Goal: Transaction & Acquisition: Book appointment/travel/reservation

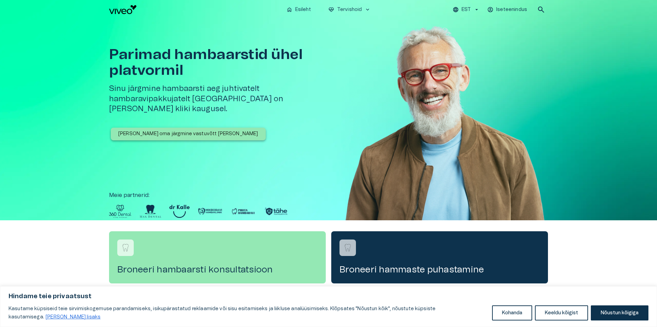
click at [167, 130] on p "Broneeri oma järgmine vastuvõtt täna" at bounding box center [188, 133] width 140 height 7
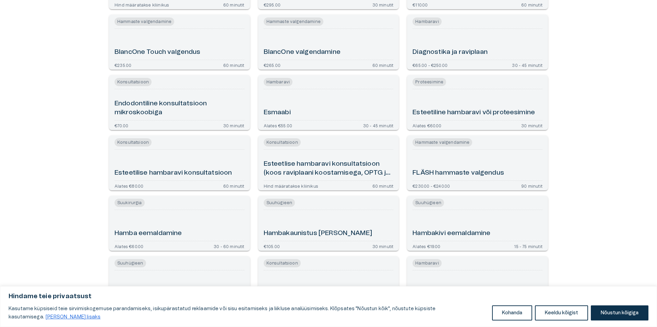
scroll to position [206, 0]
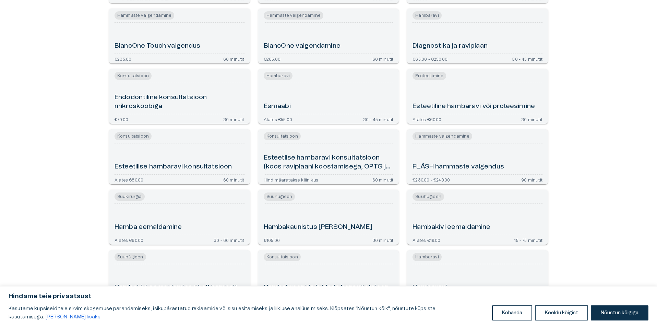
click at [172, 225] on h6 "Hamba eemaldamine" at bounding box center [149, 227] width 68 height 9
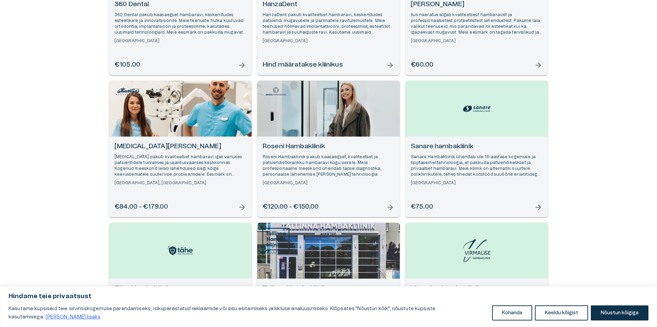
scroll to position [143, 0]
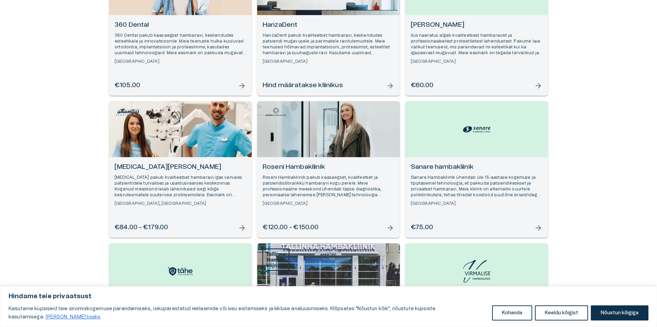
click at [159, 165] on h6 "[MEDICAL_DATA][PERSON_NAME]" at bounding box center [181, 167] width 132 height 9
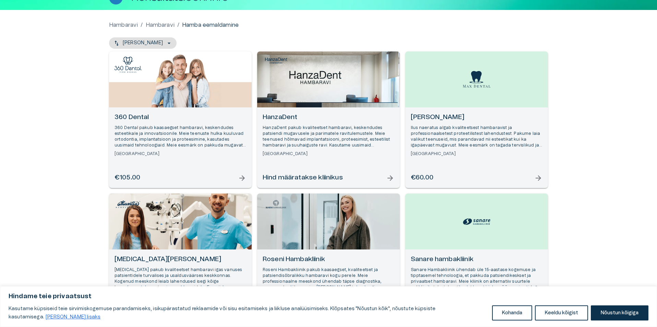
scroll to position [47, 0]
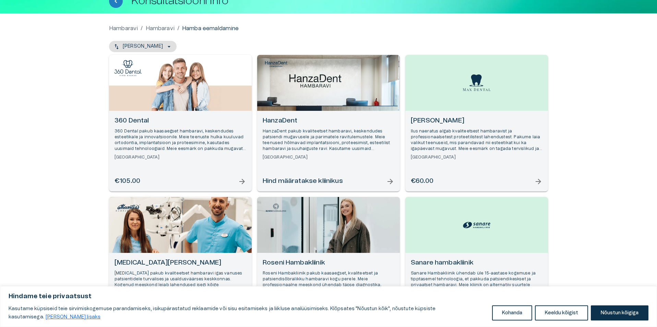
click at [137, 120] on h6 "360 Dental" at bounding box center [181, 120] width 132 height 9
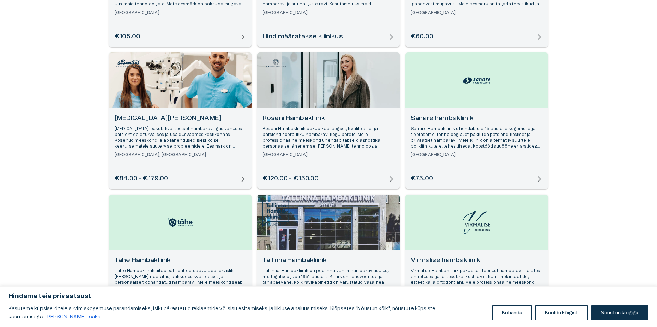
scroll to position [246, 0]
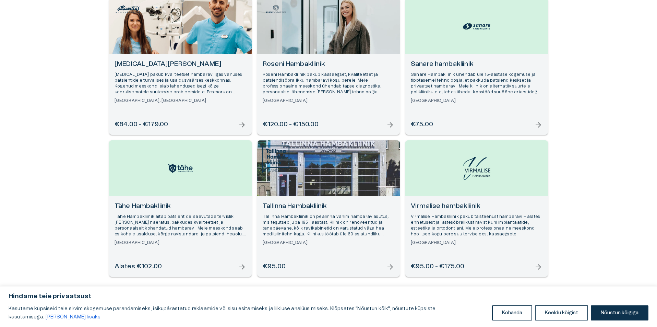
click at [144, 205] on h6 "Tähe Hambakliinik" at bounding box center [181, 206] width 132 height 9
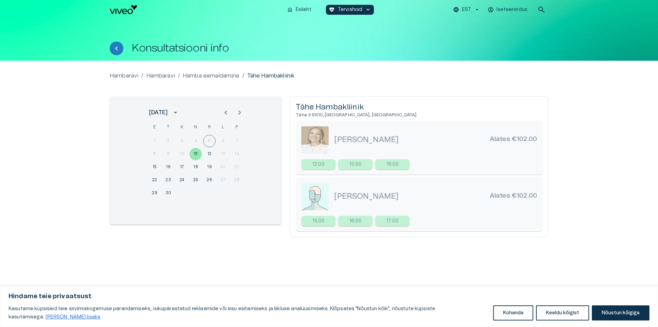
click at [207, 140] on div "1 2 3 4 5 6 7" at bounding box center [196, 141] width 110 height 12
click at [211, 142] on div "1 2 3 4 5 6 7" at bounding box center [196, 141] width 110 height 12
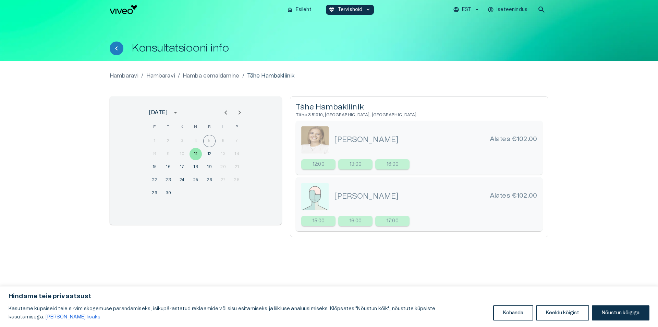
click at [211, 142] on div "1 2 3 4 5 6 7" at bounding box center [196, 141] width 110 height 12
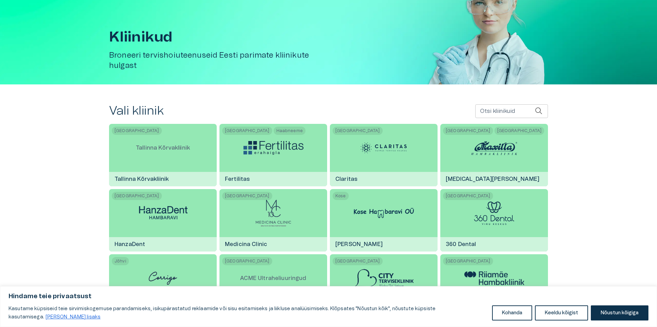
scroll to position [69, 0]
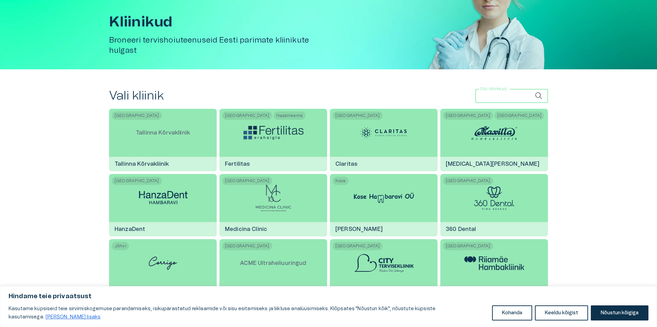
click at [515, 94] on input "Otsi kliinikuid" at bounding box center [505, 96] width 60 height 14
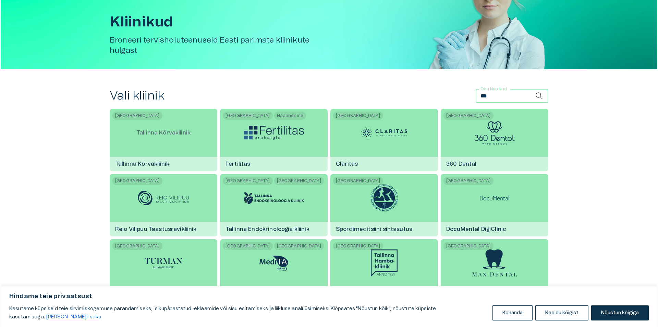
scroll to position [0, 0]
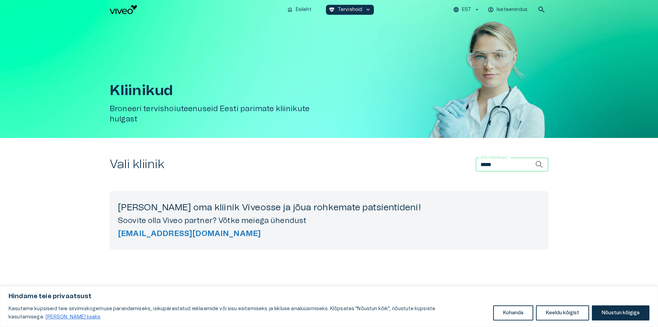
type input "*****"
click at [537, 166] on icon at bounding box center [540, 164] width 8 height 8
click at [540, 164] on icon at bounding box center [540, 164] width 8 height 8
